Goal: Task Accomplishment & Management: Manage account settings

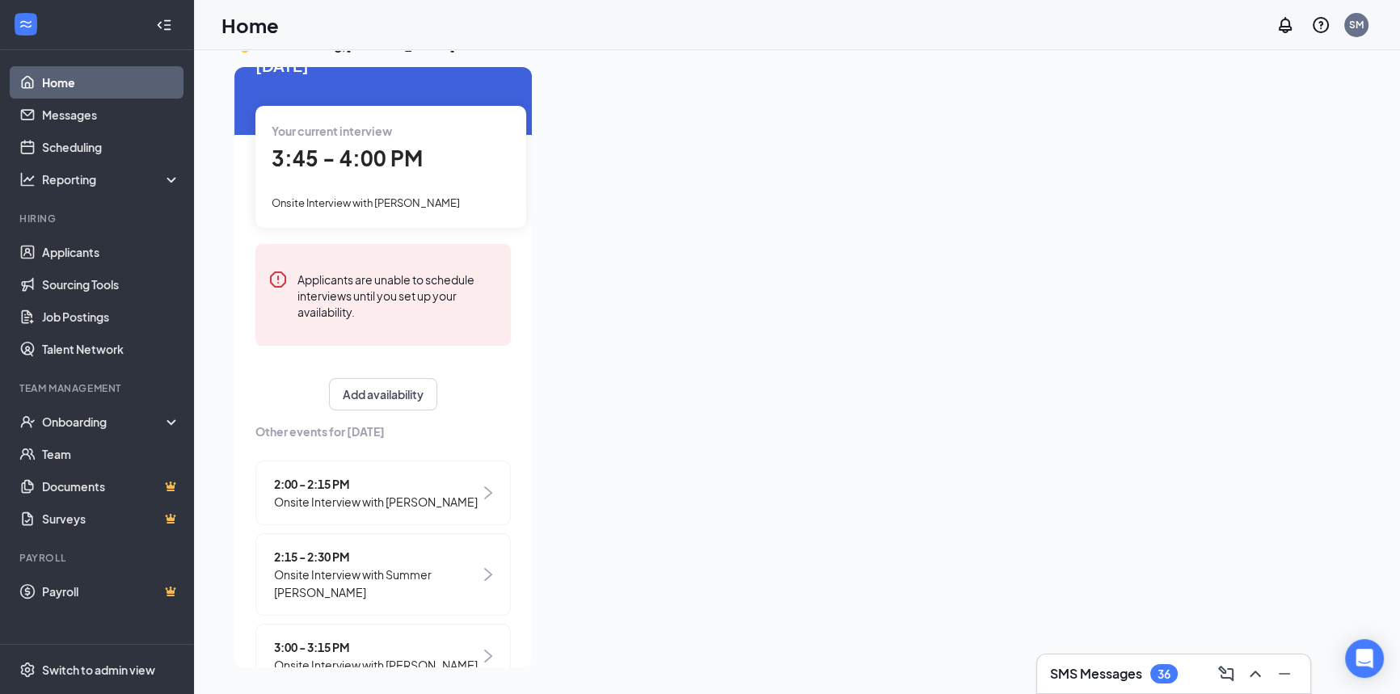
scroll to position [75, 0]
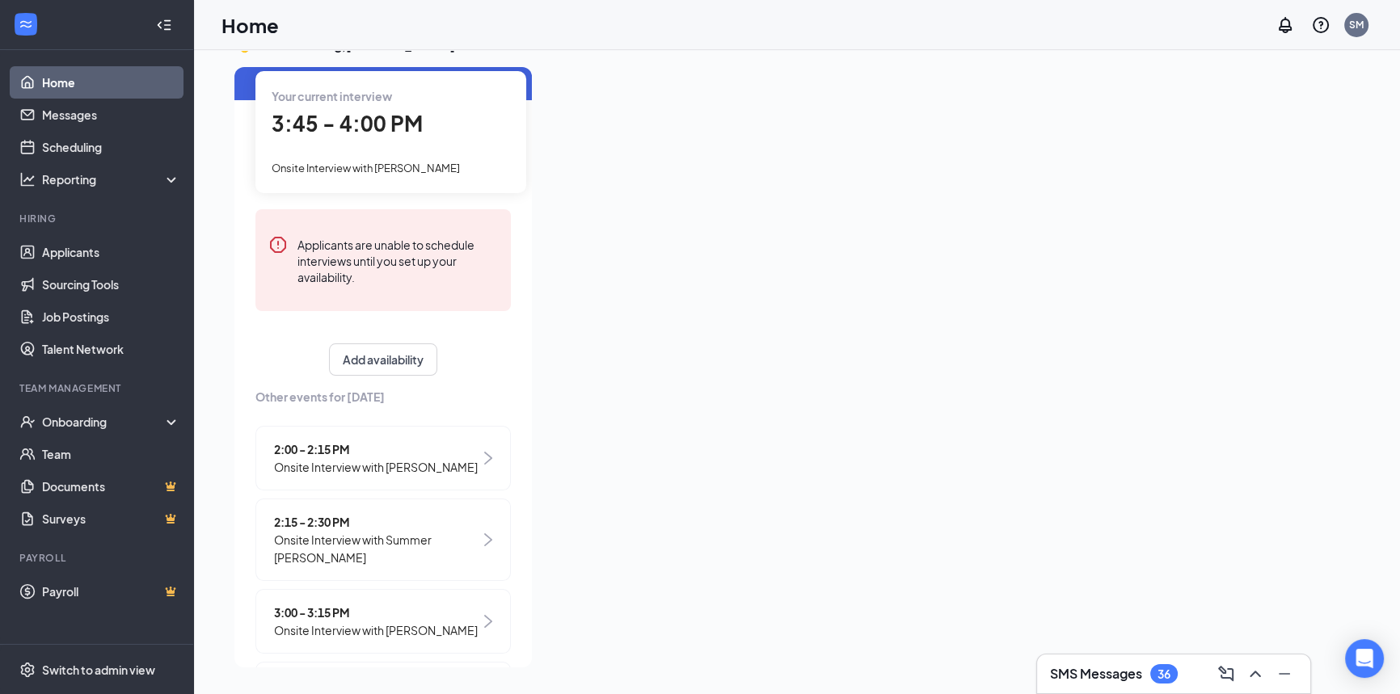
click at [464, 533] on div "2:15 - 2:30 PM Onsite Interview with Summer [PERSON_NAME]" at bounding box center [382, 540] width 255 height 82
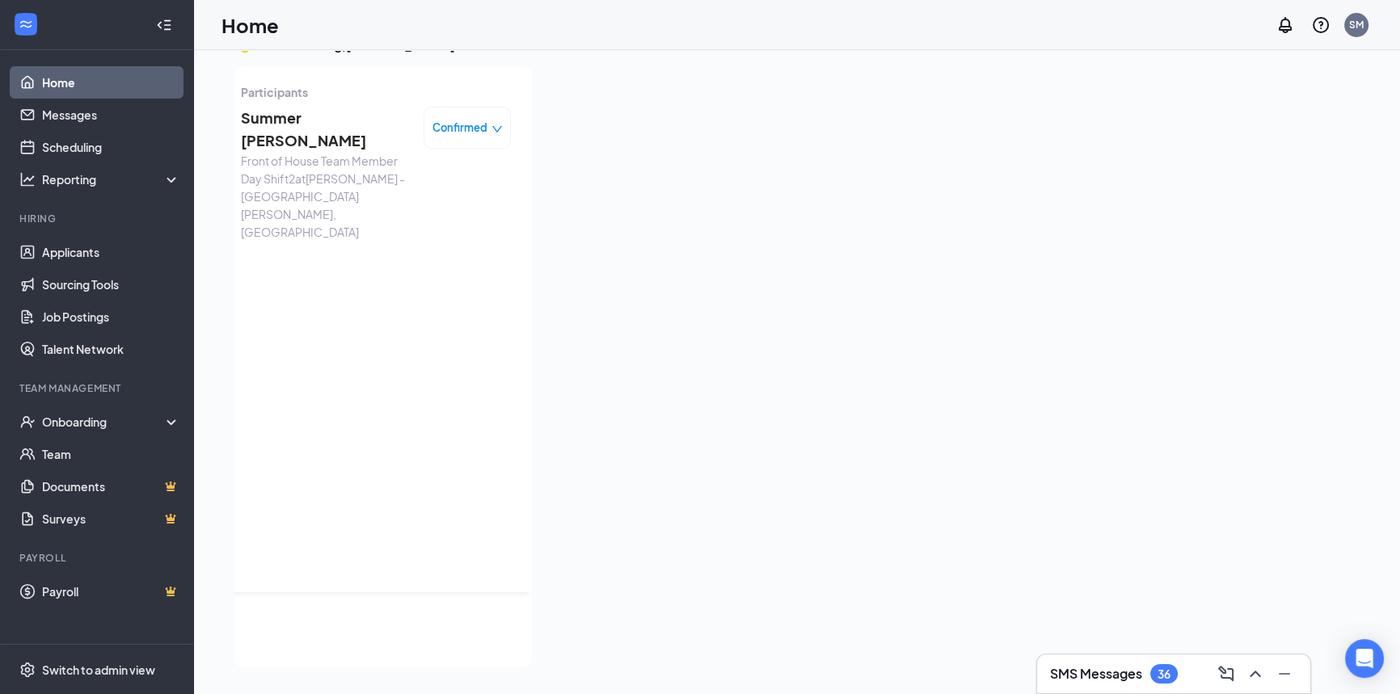
scroll to position [0, 0]
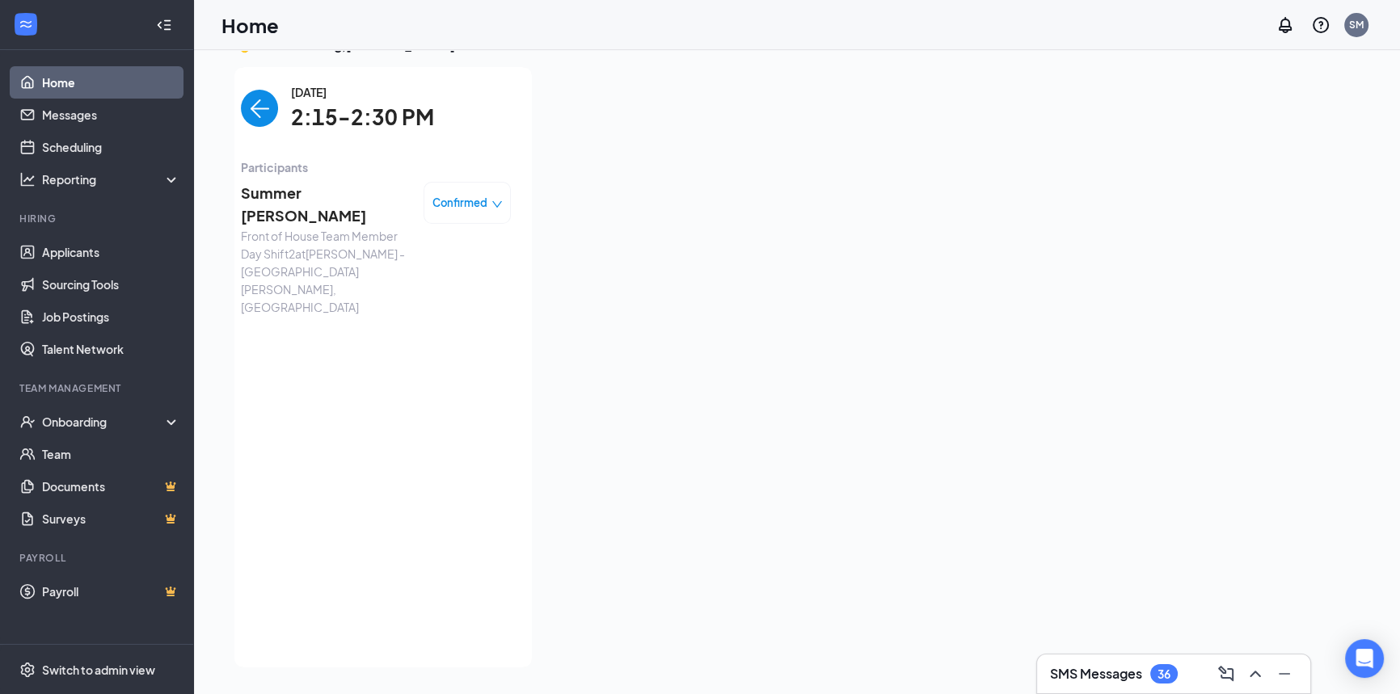
click at [491, 196] on div "Confirmed" at bounding box center [467, 203] width 70 height 16
click at [432, 306] on span "Mark as no-show" at bounding box center [413, 304] width 90 height 18
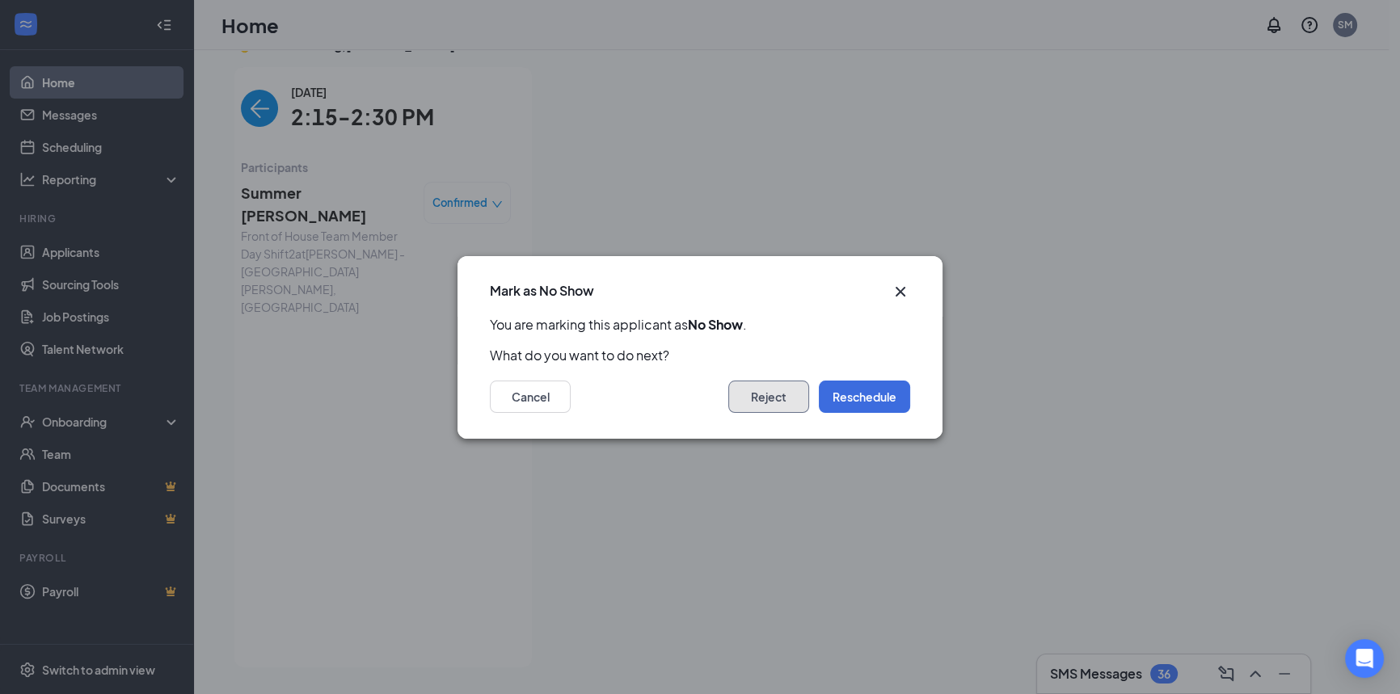
click at [753, 395] on button "Reject" at bounding box center [768, 397] width 81 height 32
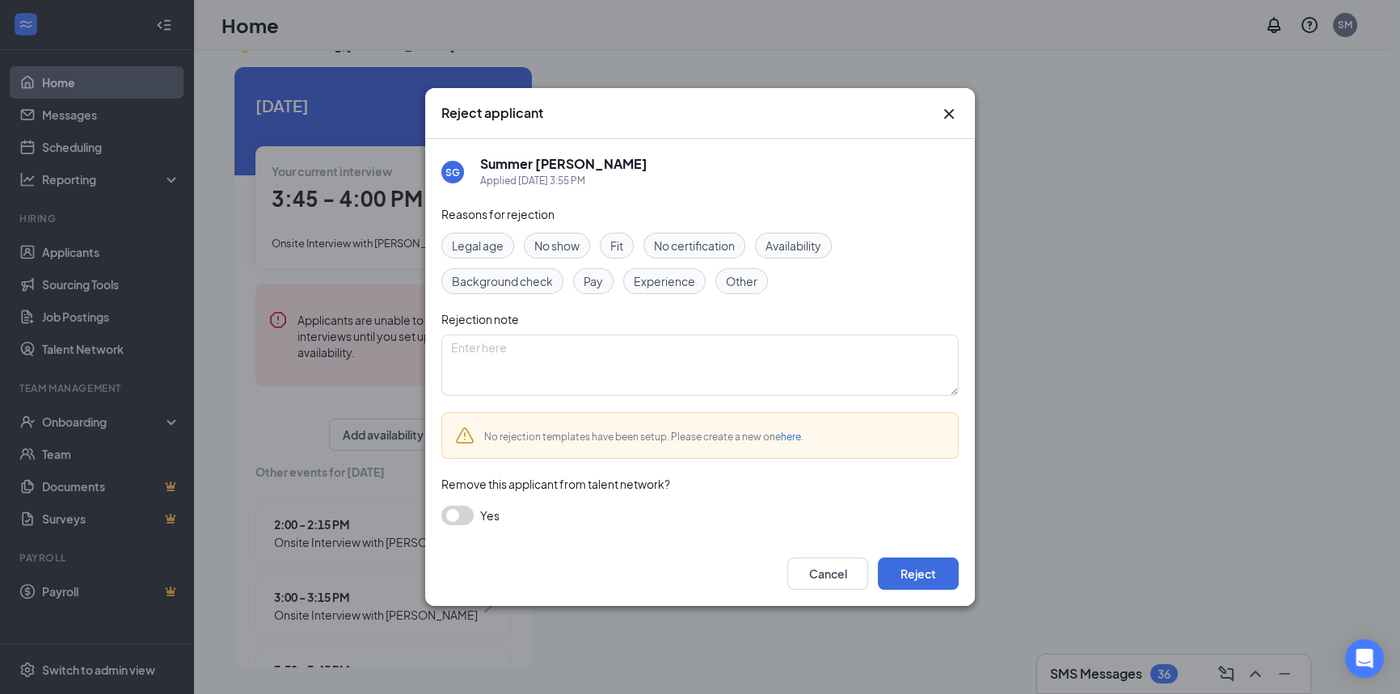
click at [563, 251] on span "No show" at bounding box center [556, 246] width 45 height 18
click at [934, 580] on button "Reject" at bounding box center [918, 574] width 81 height 32
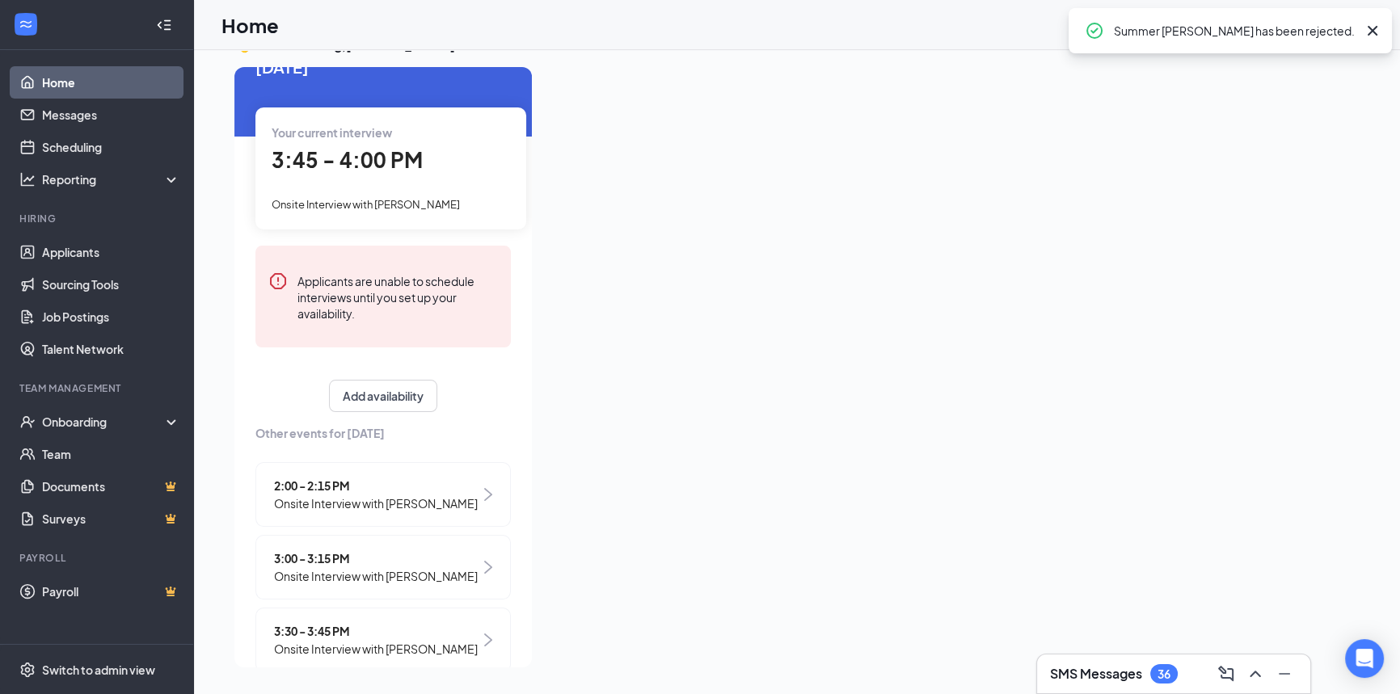
scroll to position [76, 0]
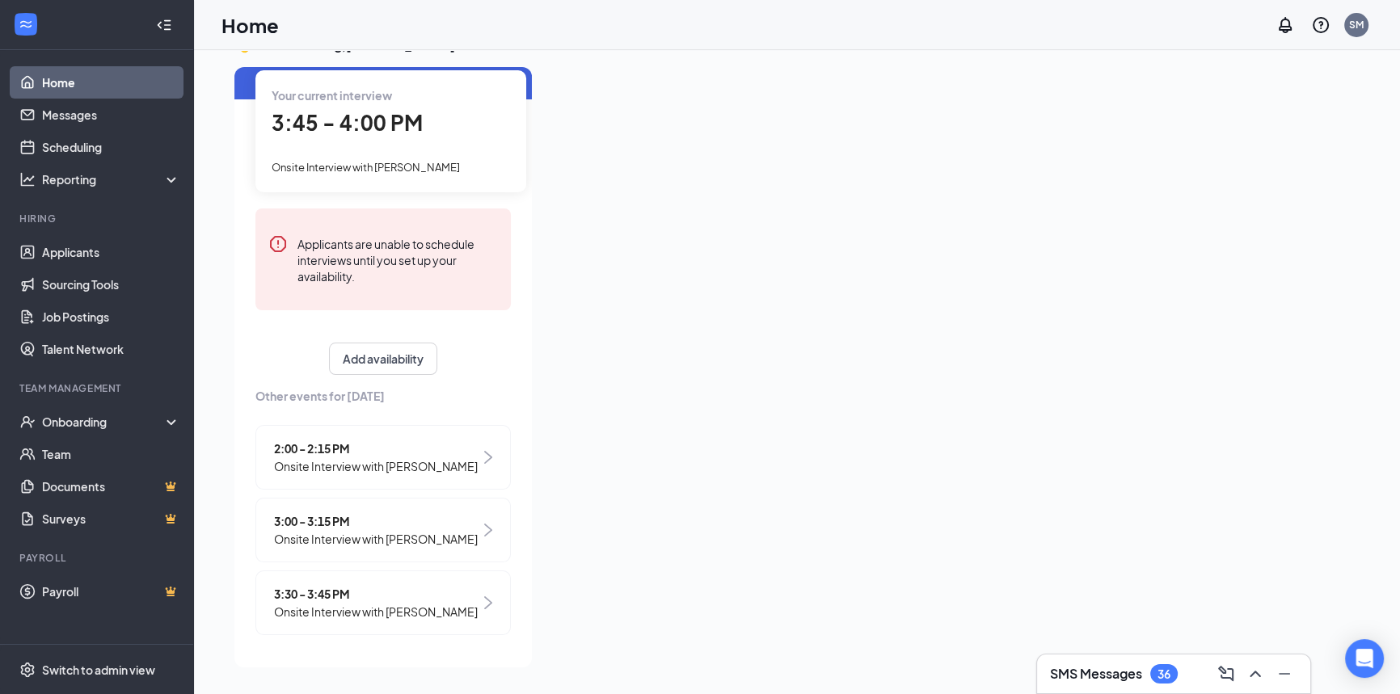
click at [484, 528] on img at bounding box center [488, 530] width 8 height 13
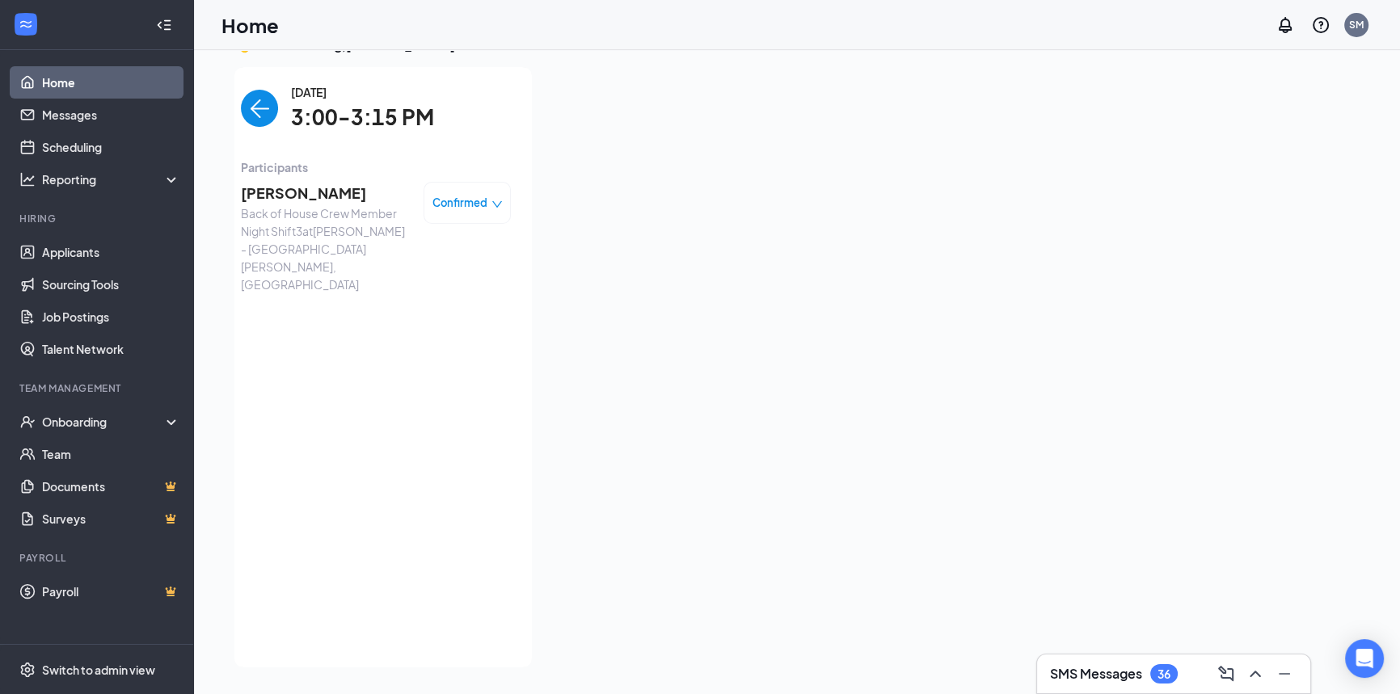
click at [491, 199] on icon "down" at bounding box center [496, 204] width 11 height 11
click at [451, 304] on span "Mark as no-show" at bounding box center [413, 304] width 90 height 18
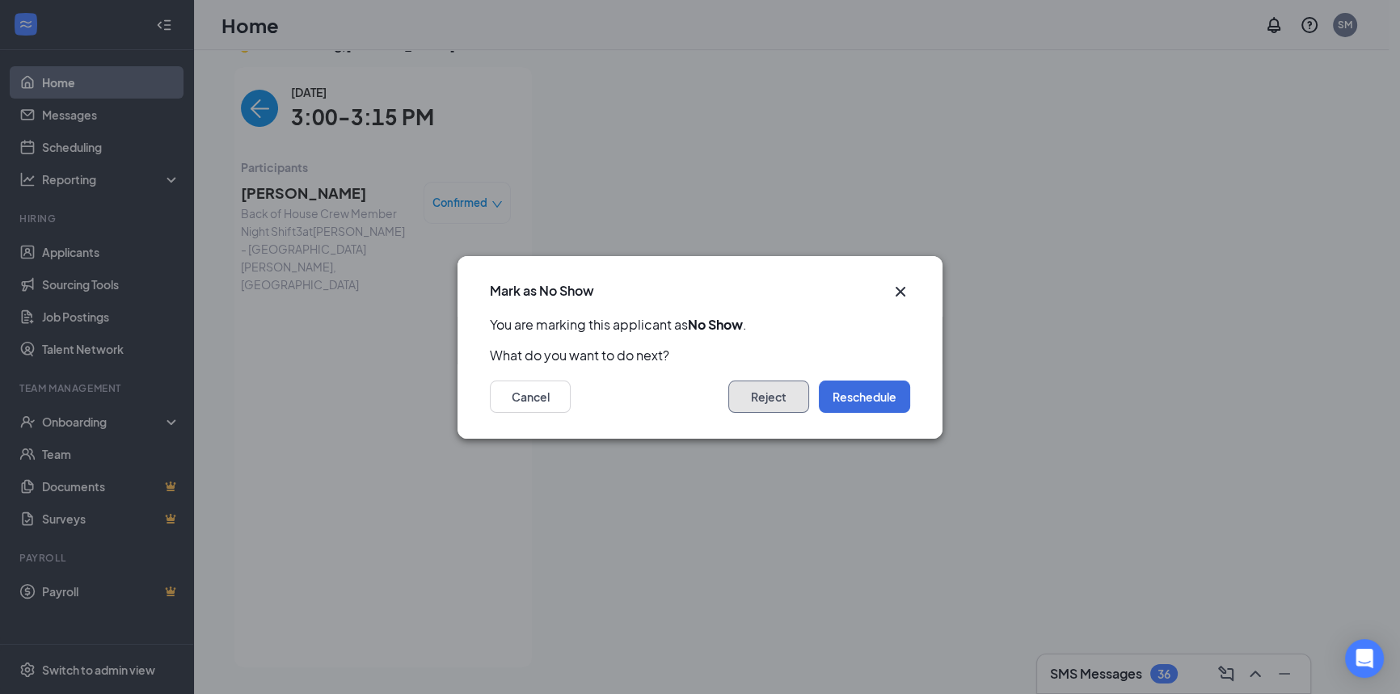
click at [777, 401] on button "Reject" at bounding box center [768, 397] width 81 height 32
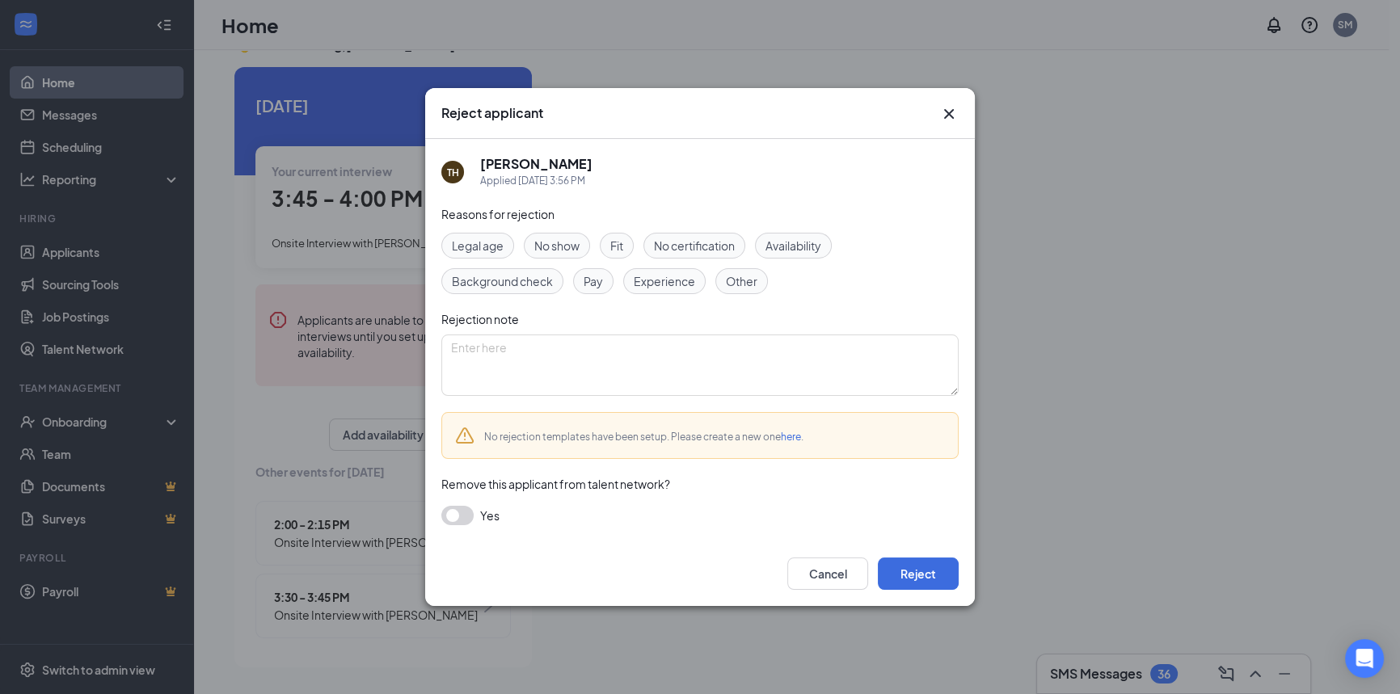
click at [563, 246] on span "No show" at bounding box center [556, 246] width 45 height 18
click at [918, 577] on button "Reject" at bounding box center [918, 574] width 81 height 32
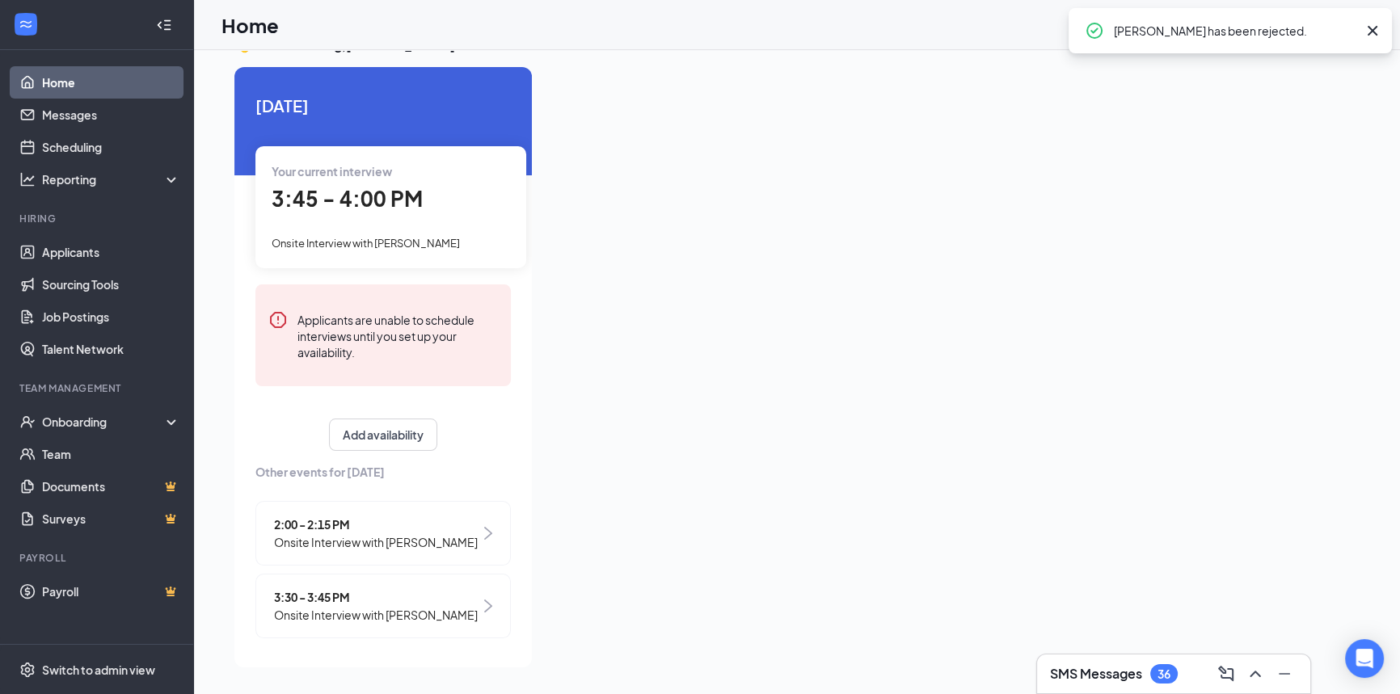
scroll to position [3, 0]
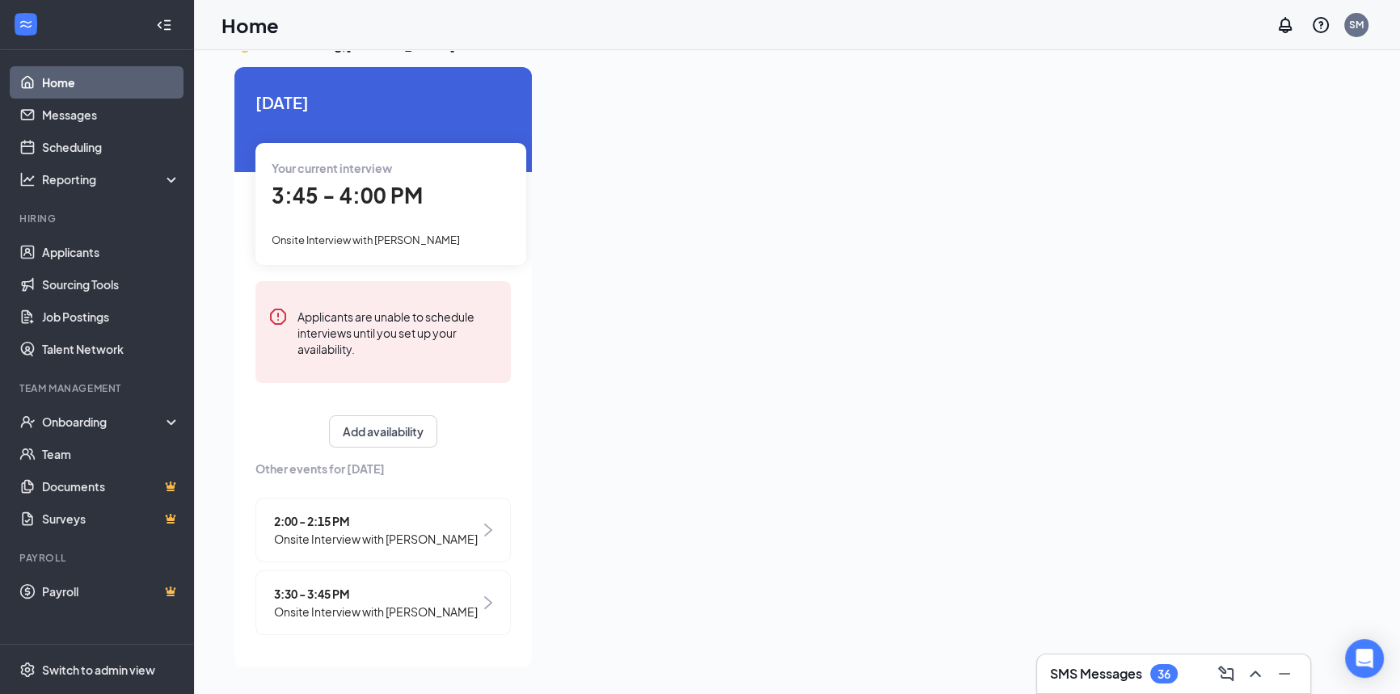
click at [441, 607] on span "Onsite Interview with [PERSON_NAME]" at bounding box center [376, 612] width 204 height 18
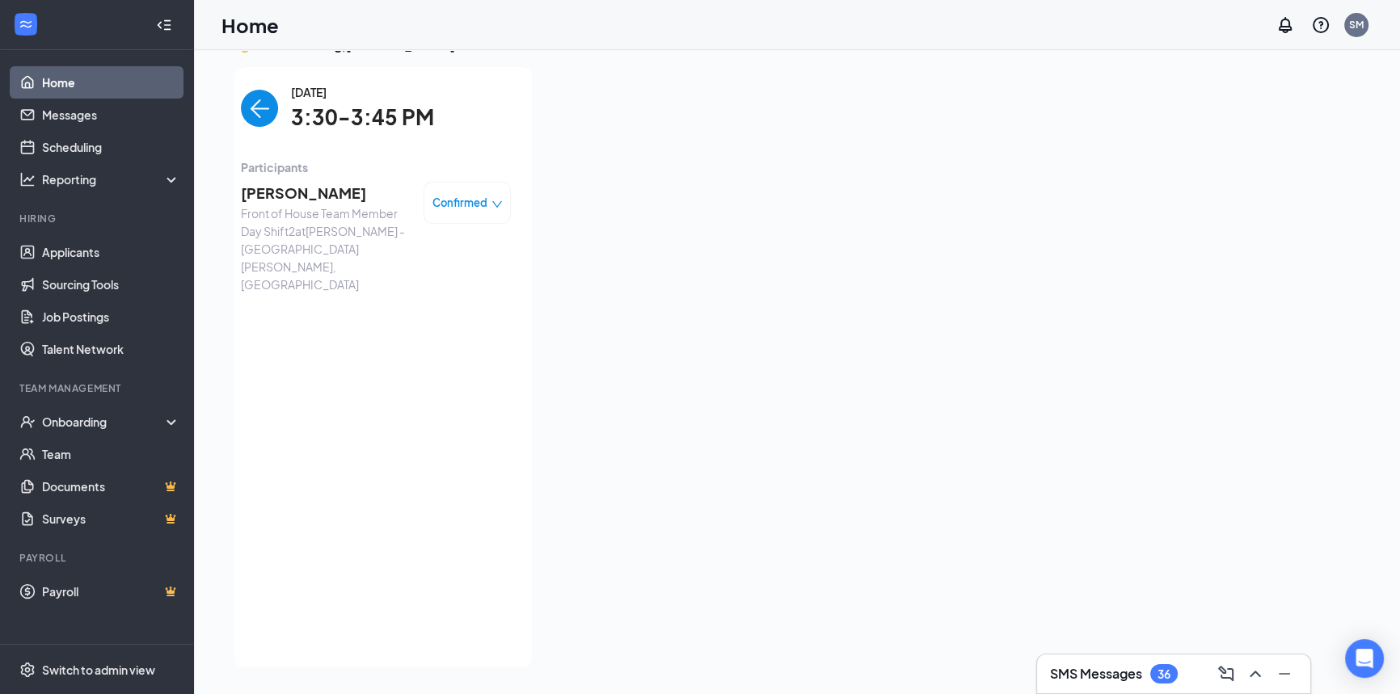
click at [491, 201] on icon "down" at bounding box center [496, 204] width 11 height 11
click at [441, 305] on span "Mark as no-show" at bounding box center [413, 304] width 90 height 18
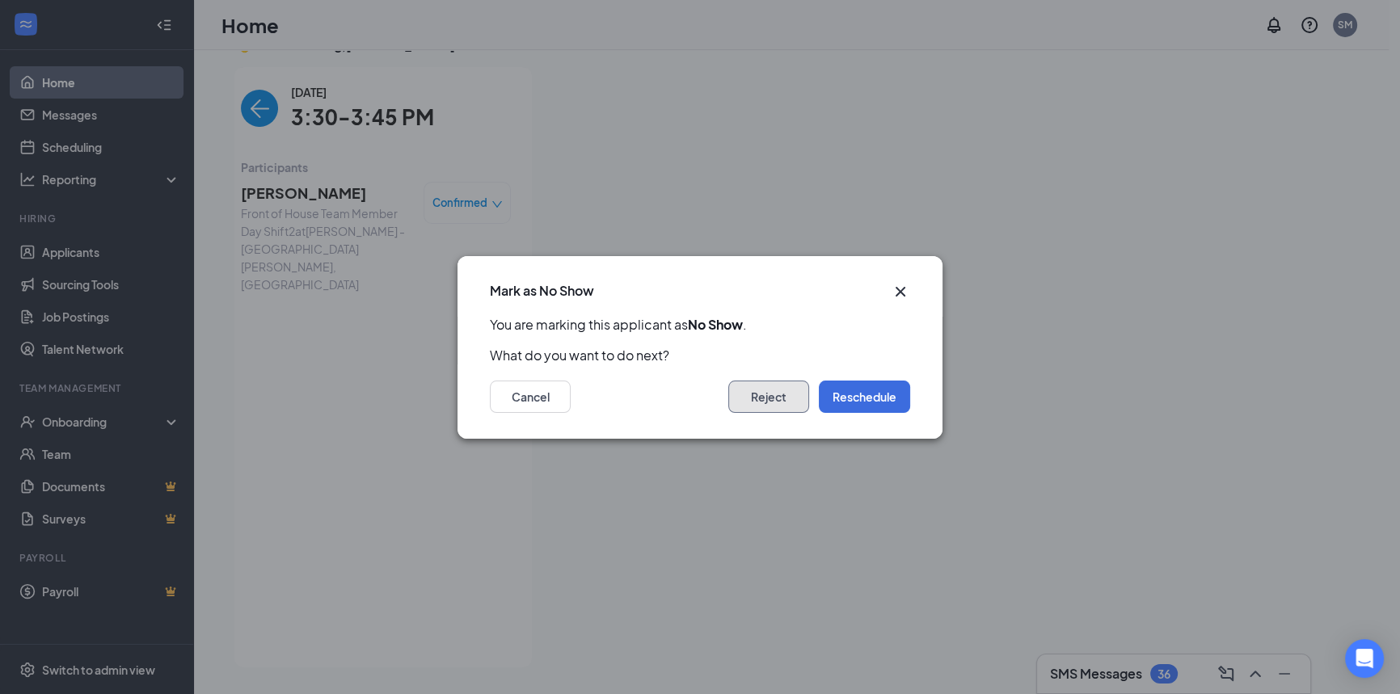
click at [780, 396] on button "Reject" at bounding box center [768, 397] width 81 height 32
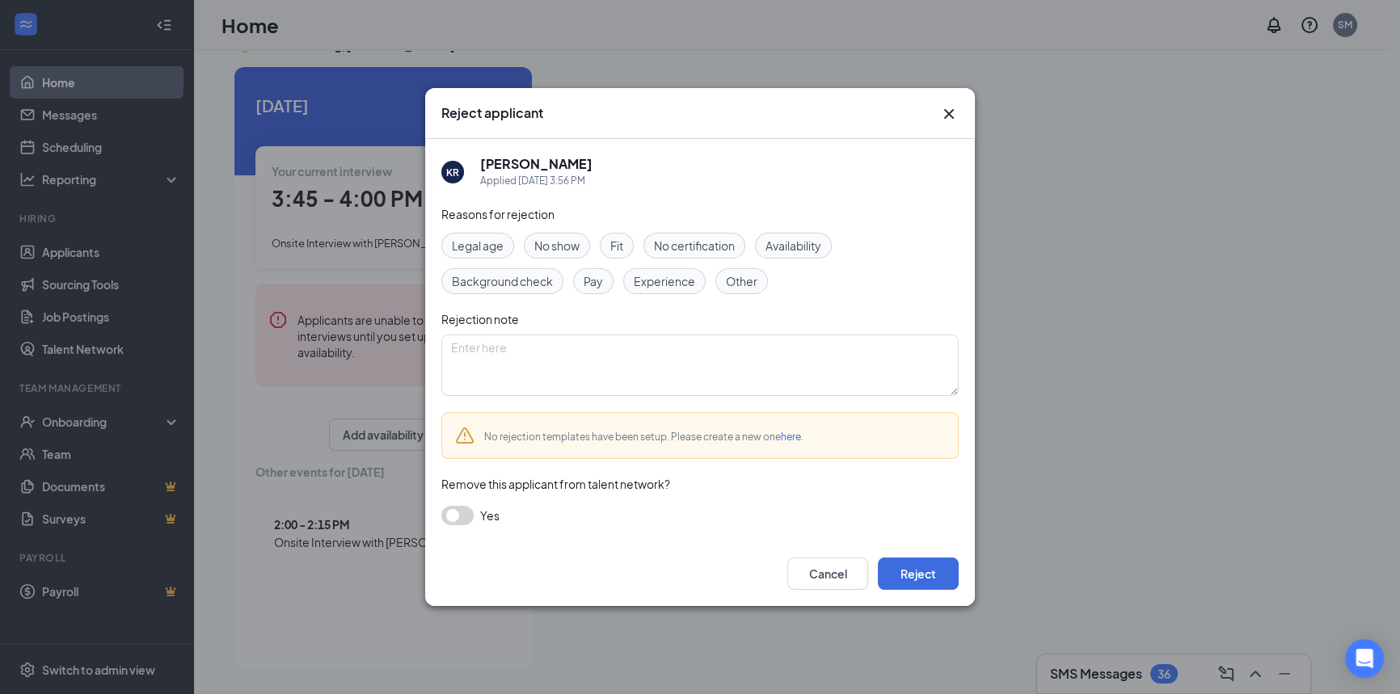
click at [562, 247] on span "No show" at bounding box center [556, 246] width 45 height 18
click at [931, 578] on button "Reject" at bounding box center [918, 574] width 81 height 32
